Goal: Check status: Check status

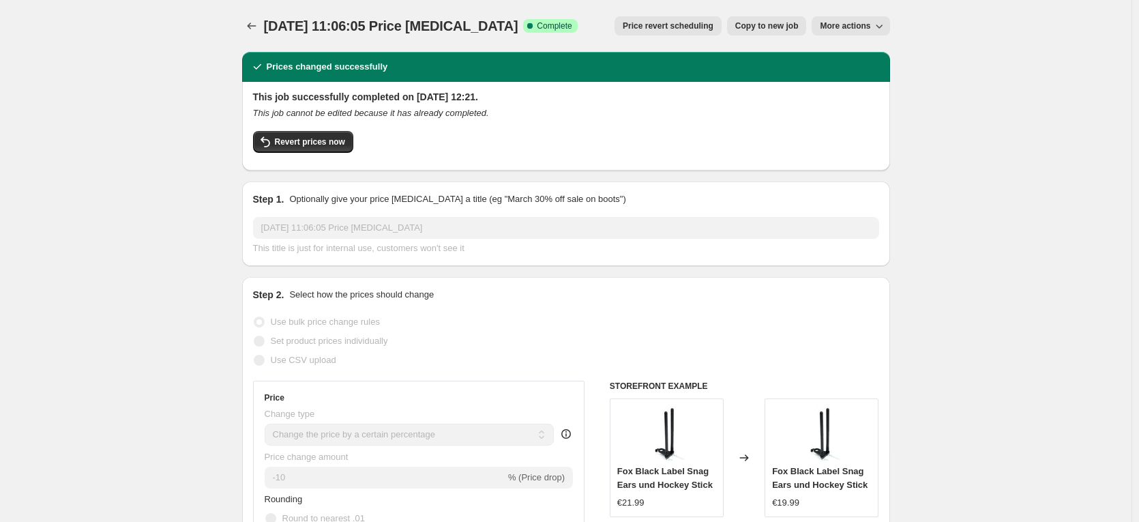
select select "percentage"
select select "no_change"
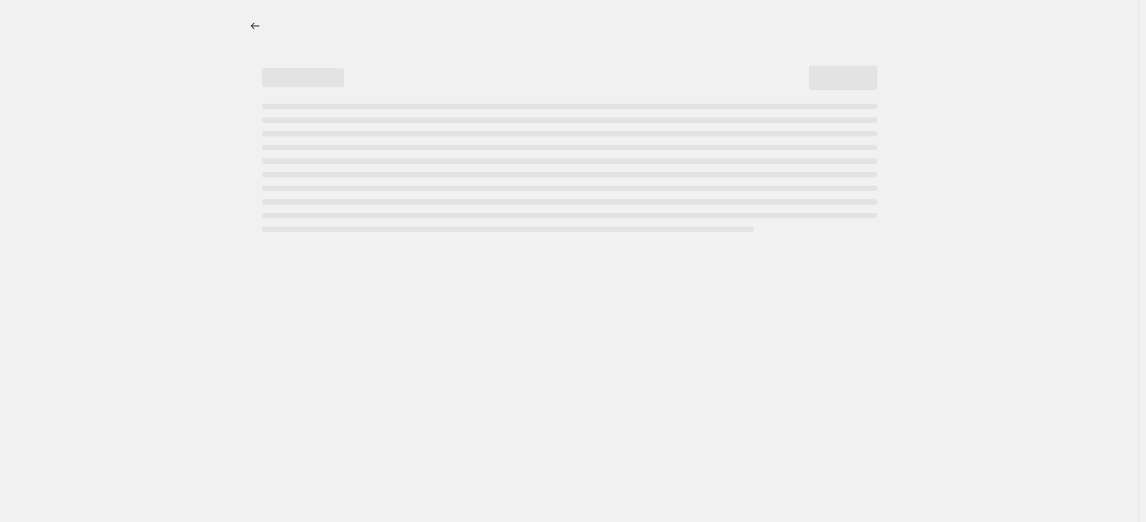
select select "percentage"
select select "no_change"
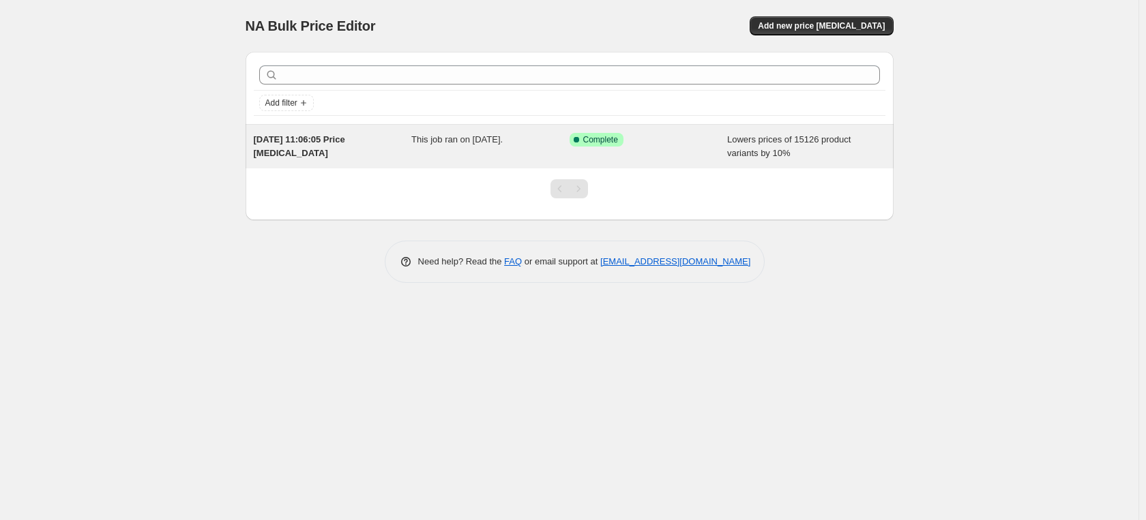
click at [565, 147] on div "This job ran on 1 October 2025." at bounding box center [490, 146] width 158 height 27
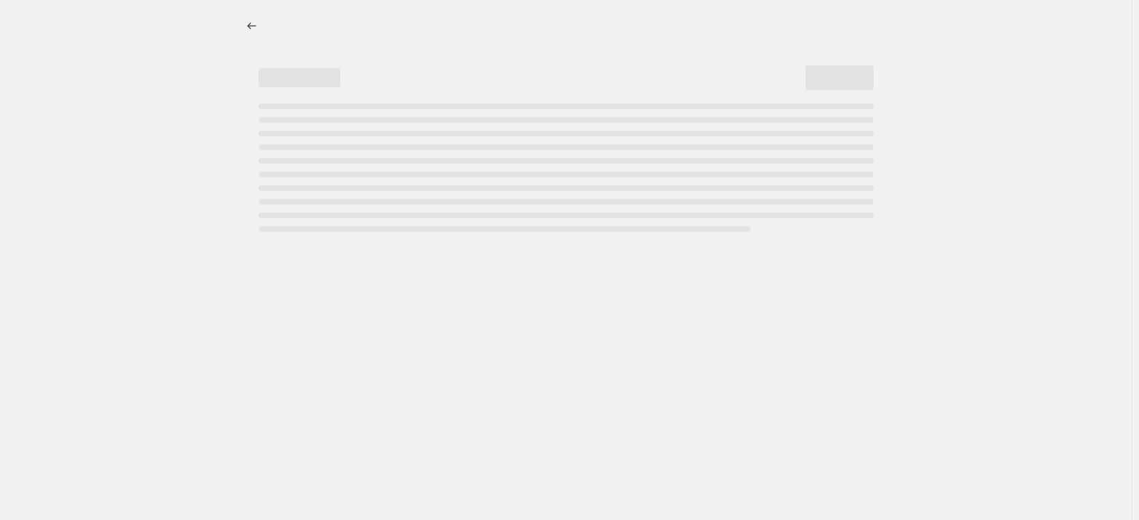
select select "percentage"
select select "no_change"
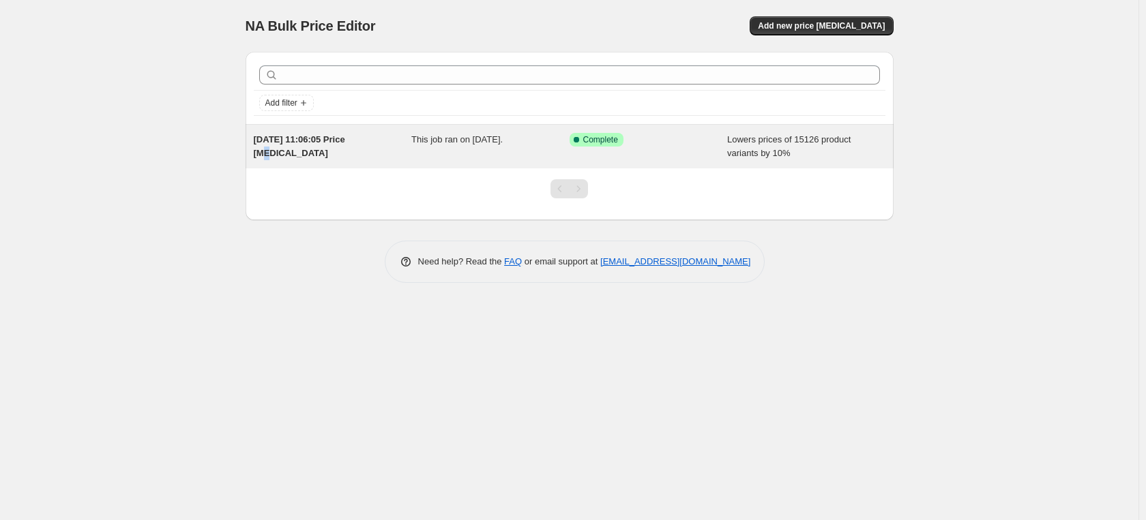
click at [345, 141] on span "[DATE] 11:06:05 Price [MEDICAL_DATA]" at bounding box center [299, 146] width 91 height 24
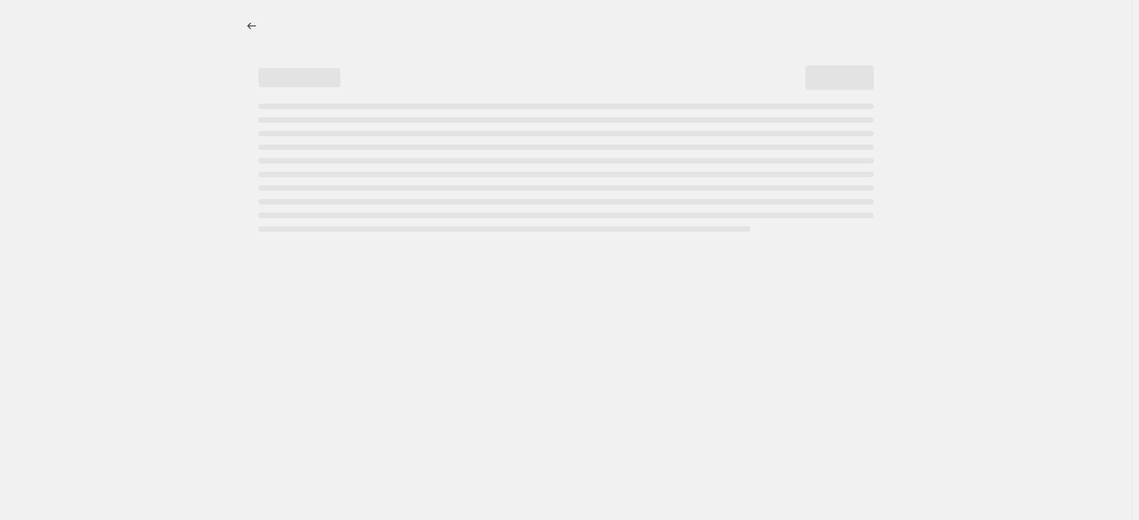
select select "percentage"
select select "no_change"
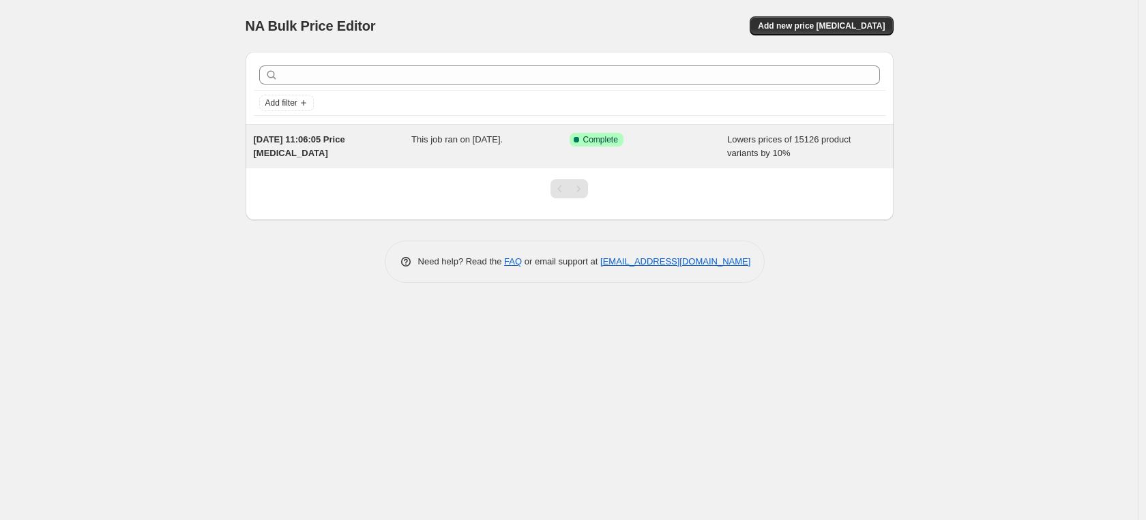
click at [504, 148] on div "This job ran on 1 October 2025." at bounding box center [490, 146] width 158 height 27
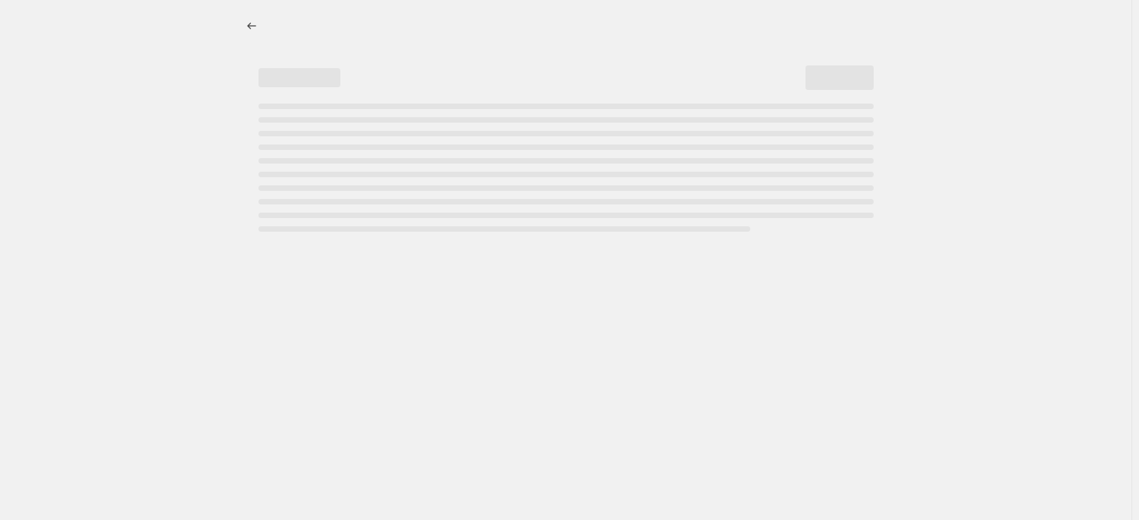
select select "percentage"
select select "no_change"
select select "percentage"
select select "no_change"
